Goal: Check status

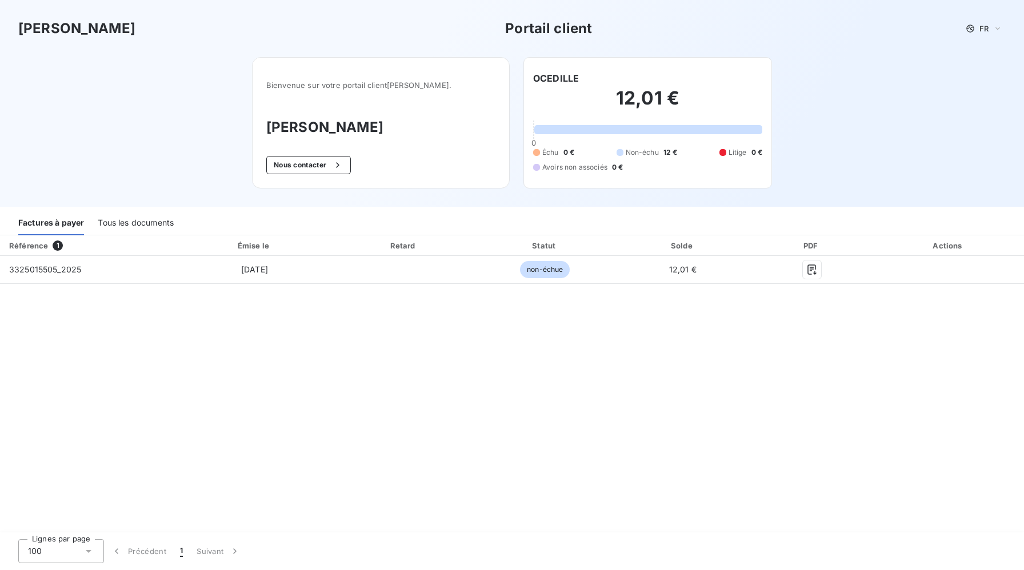
click at [129, 225] on div "Tous les documents" at bounding box center [136, 223] width 76 height 24
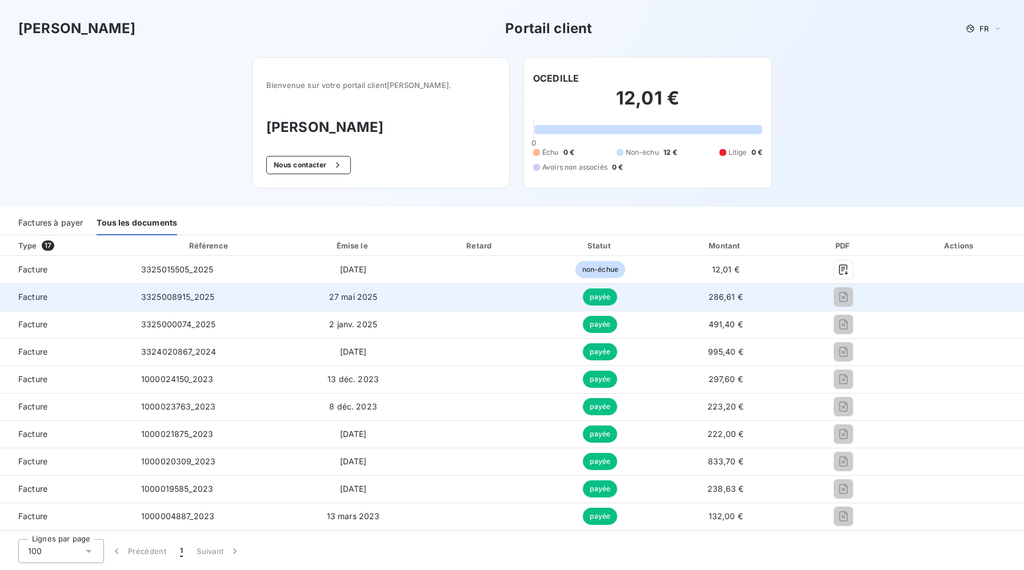
click at [757, 299] on td "286,61 €" at bounding box center [726, 296] width 132 height 27
click at [801, 298] on div at bounding box center [844, 297] width 86 height 18
click at [147, 305] on td "3325008915_2025" at bounding box center [209, 296] width 155 height 27
click at [561, 297] on td "payée" at bounding box center [600, 296] width 119 height 27
